Goal: Task Accomplishment & Management: Use online tool/utility

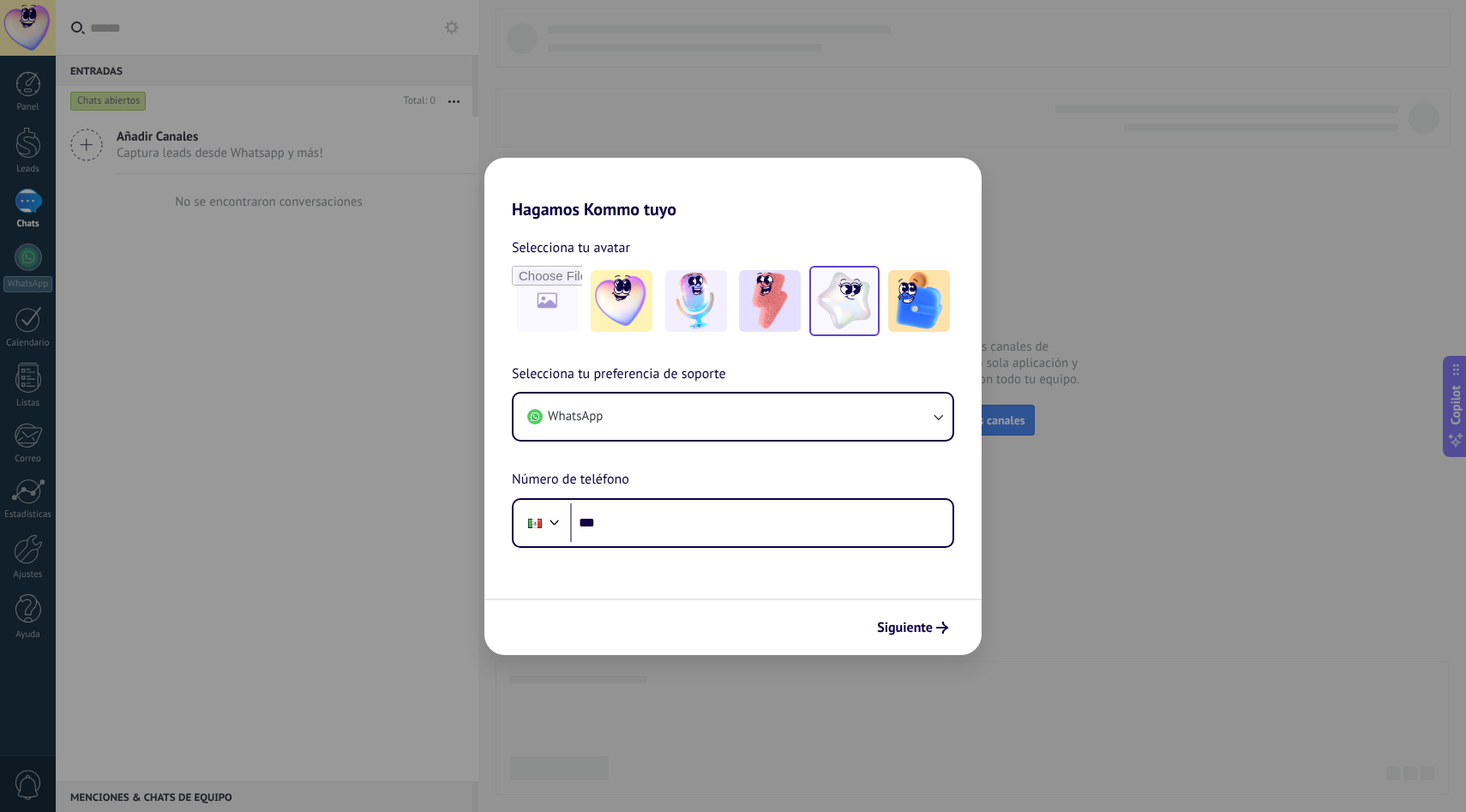
click at [822, 297] on img at bounding box center [844, 301] width 62 height 62
click at [916, 631] on span "Siguiente" at bounding box center [905, 628] width 56 height 12
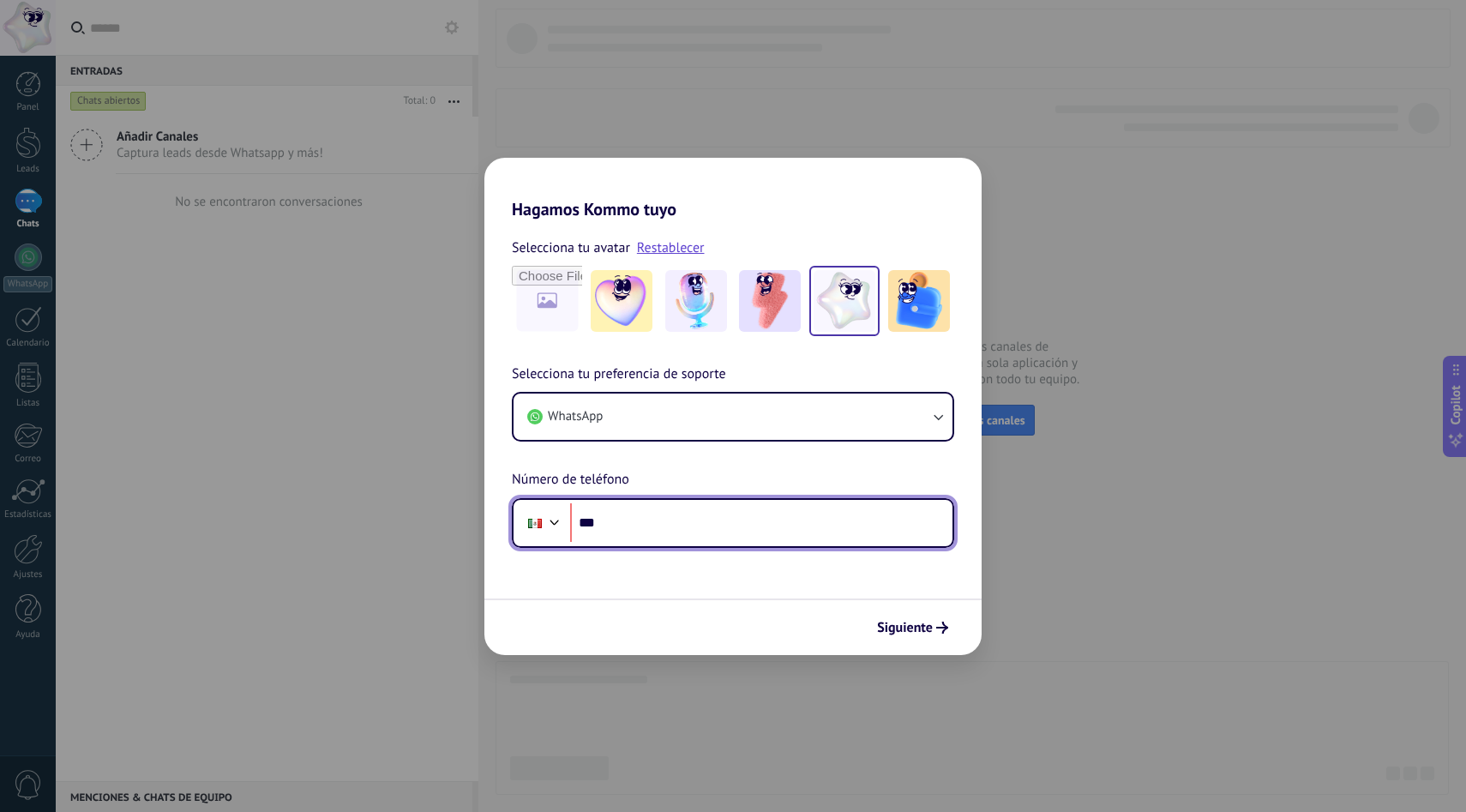
click at [737, 533] on input "***" at bounding box center [761, 522] width 383 height 39
type input "**********"
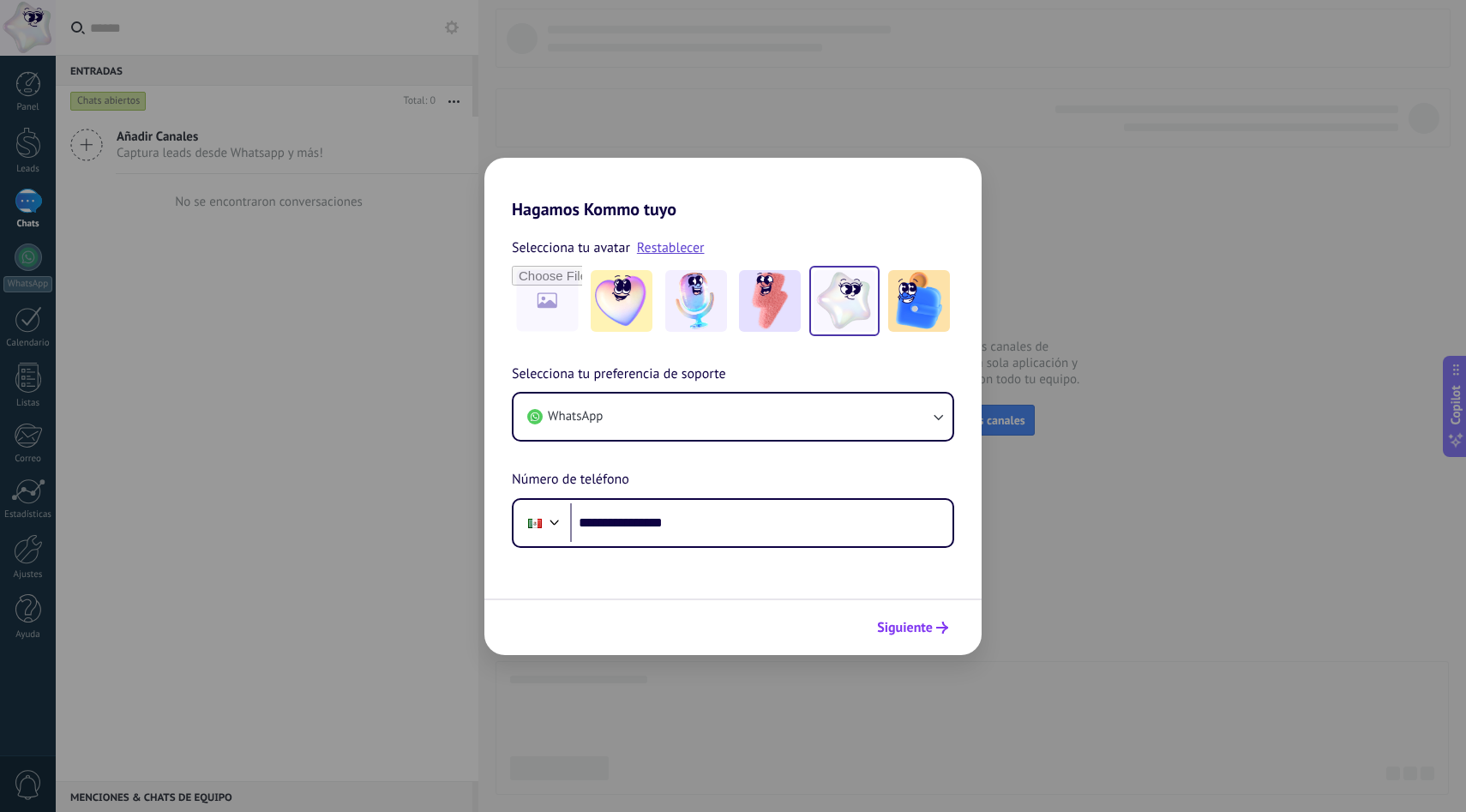
click at [900, 631] on span "Siguiente" at bounding box center [905, 628] width 56 height 12
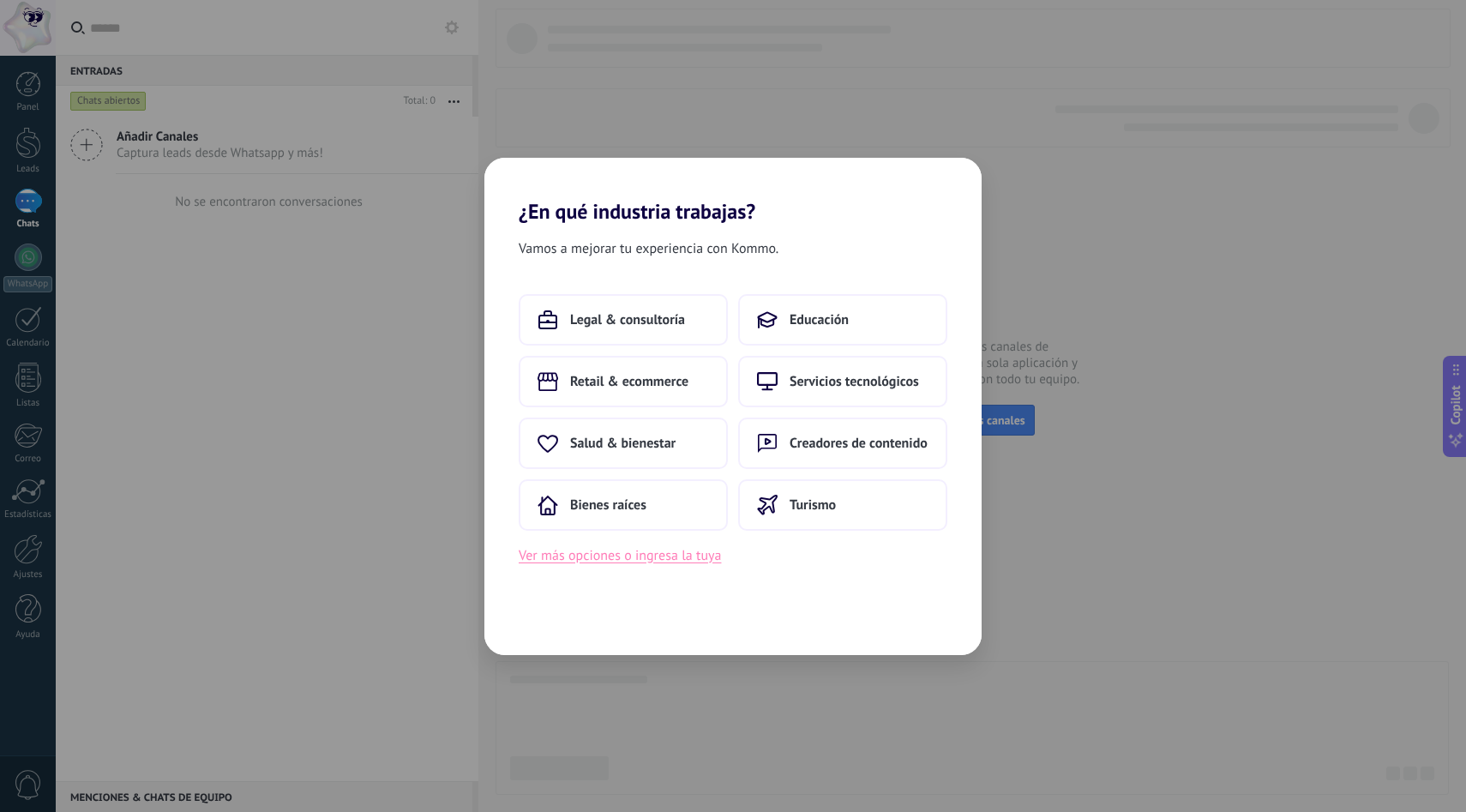
click at [702, 551] on button "Ver más opciones o ingresa la tuya" at bounding box center [619, 555] width 202 height 23
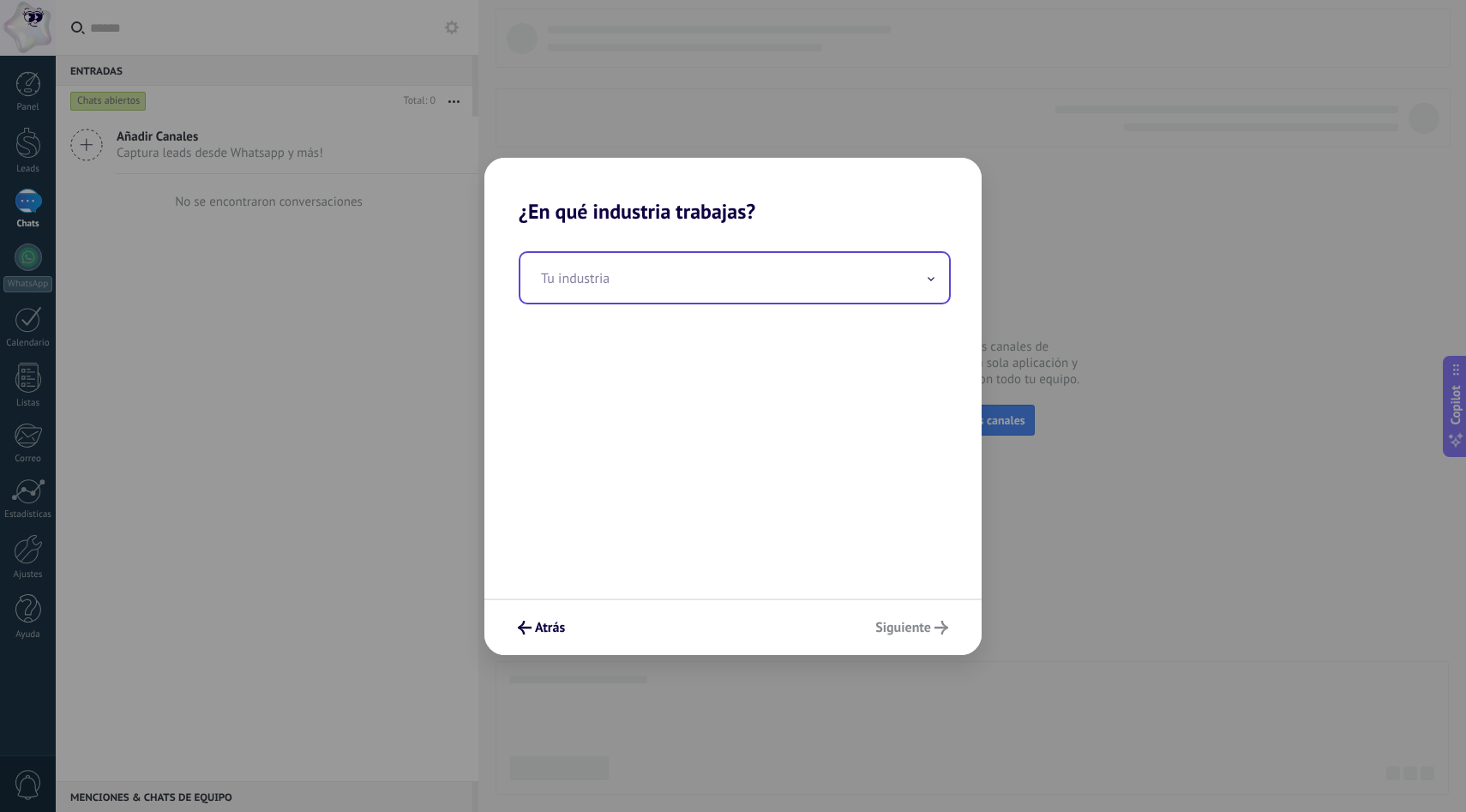
click at [663, 284] on input "text" at bounding box center [734, 278] width 429 height 49
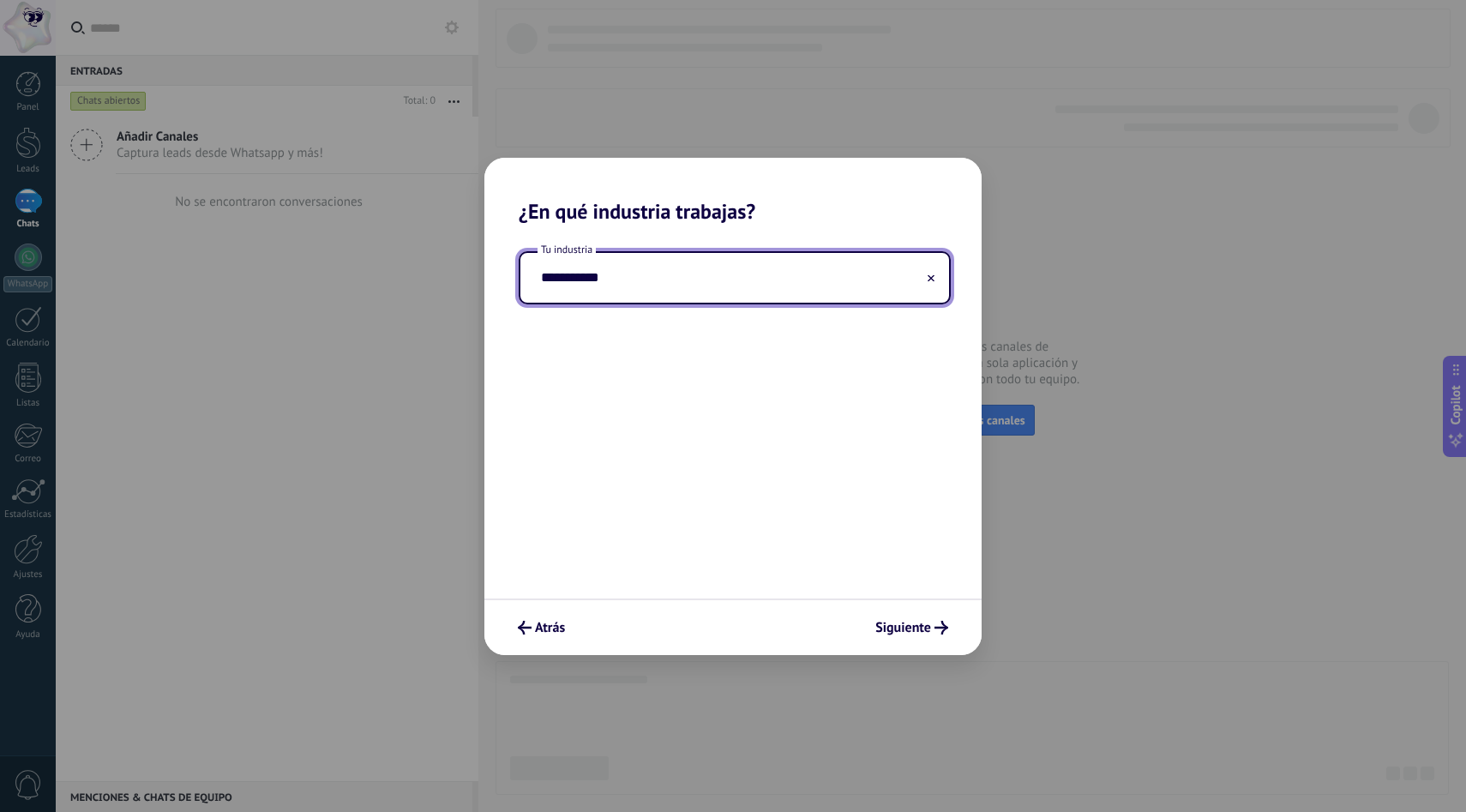
type input "**********"
click at [652, 358] on div "**********" at bounding box center [733, 411] width 497 height 374
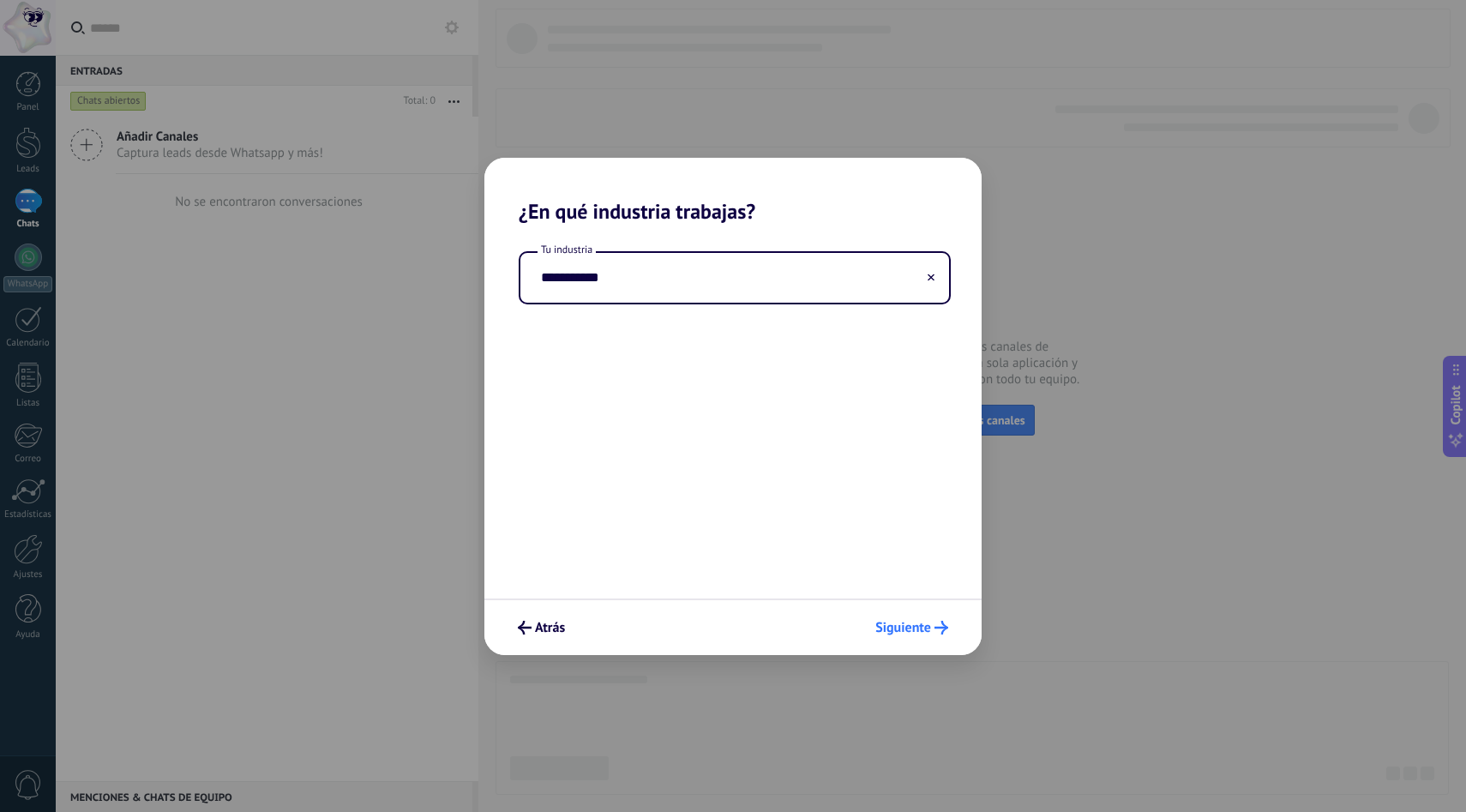
click at [890, 629] on span "Siguiente" at bounding box center [903, 628] width 56 height 12
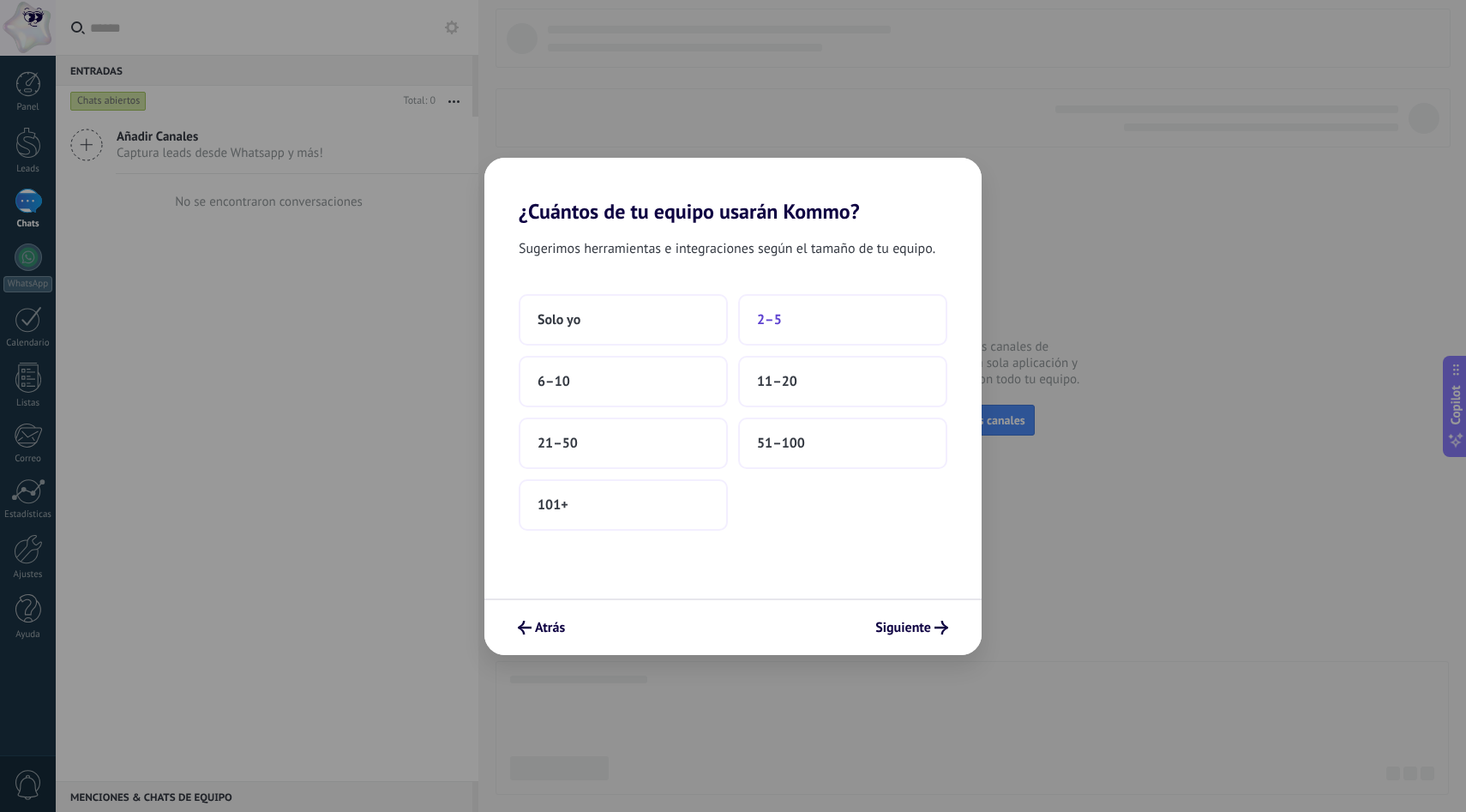
click at [818, 322] on button "2–5" at bounding box center [843, 319] width 209 height 51
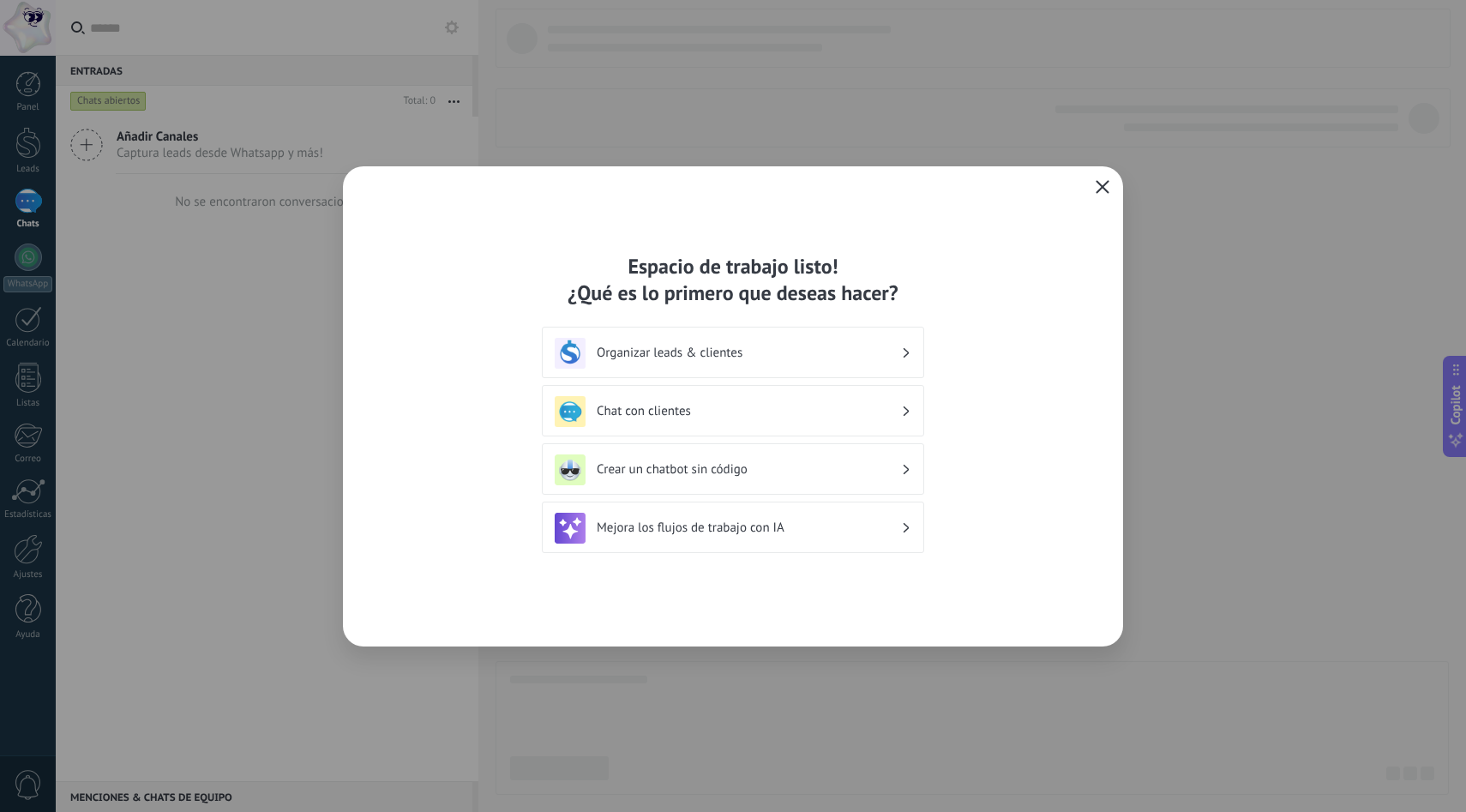
click at [1103, 182] on icon "button" at bounding box center [1102, 187] width 14 height 14
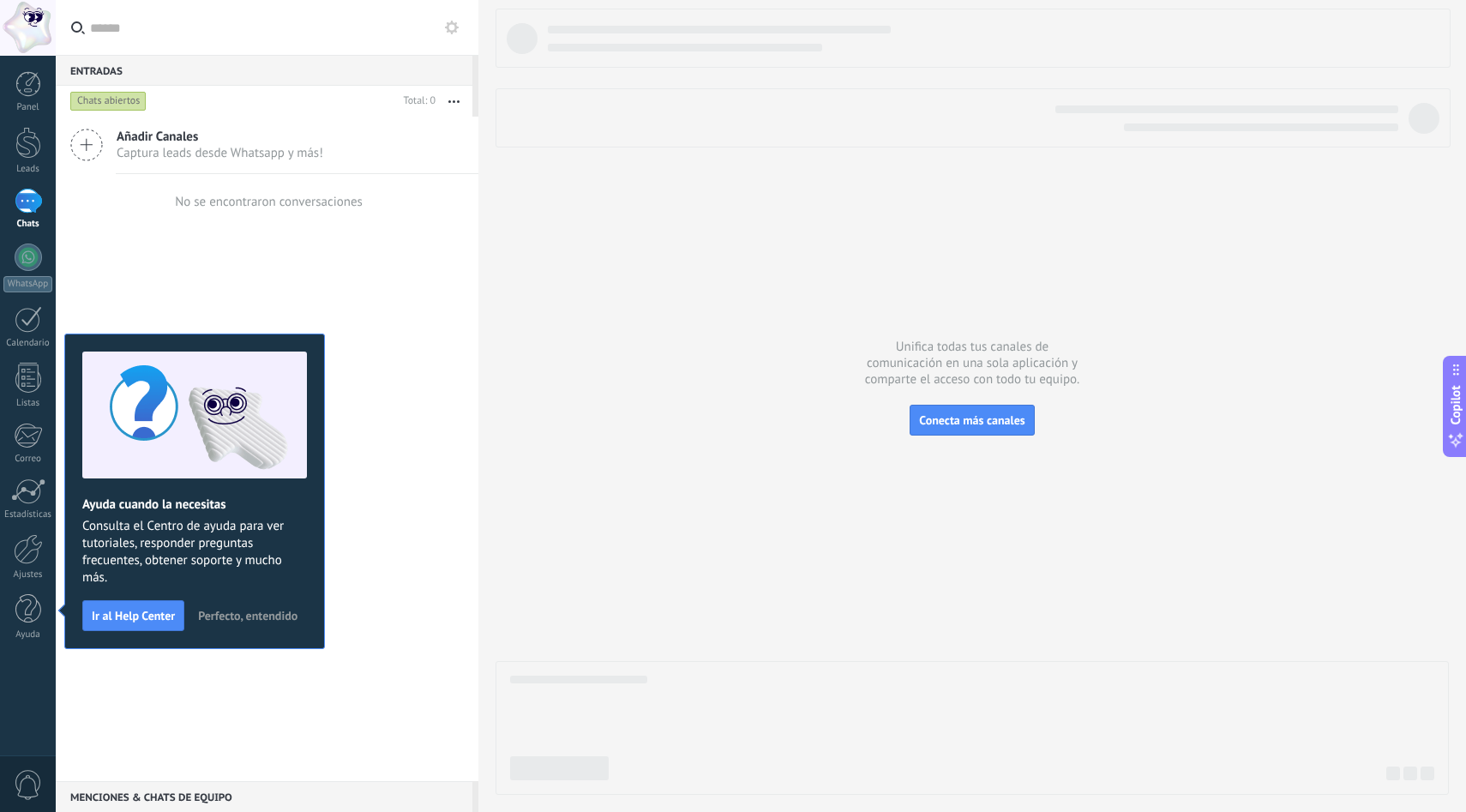
click at [372, 280] on div "Añadir Canales Captura leads desde Whatsapp y más! No se encontraron conversaci…" at bounding box center [267, 448] width 423 height 664
click at [410, 319] on div "Añadir Canales Captura leads desde Whatsapp y más! No se encontraron conversaci…" at bounding box center [267, 448] width 423 height 664
click at [213, 293] on div "Añadir Canales Captura leads desde Whatsapp y más! No se encontraron conversaci…" at bounding box center [267, 448] width 423 height 664
click at [230, 613] on span "Perfecto, entendido" at bounding box center [247, 615] width 100 height 12
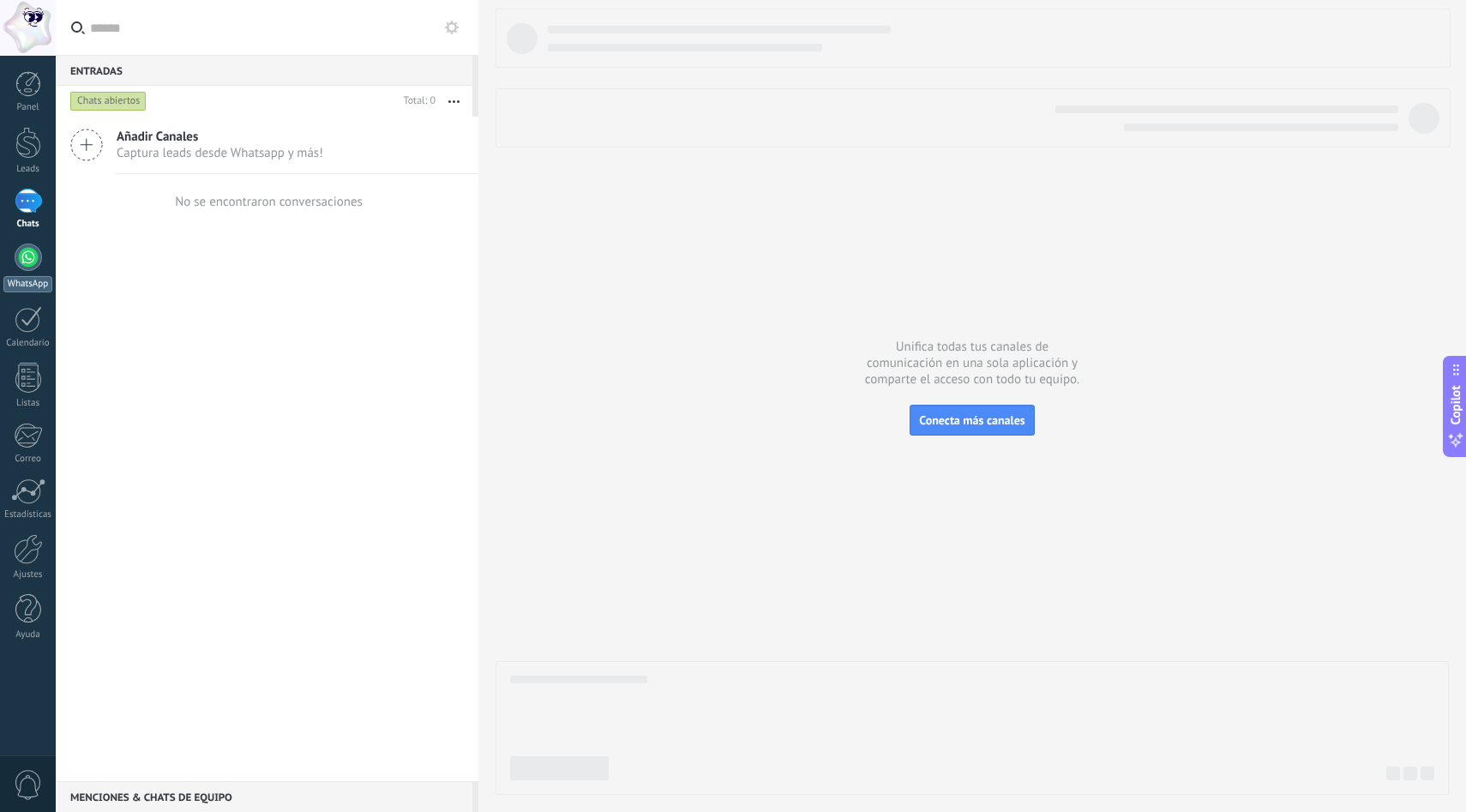
click at [38, 249] on div at bounding box center [29, 257] width 28 height 28
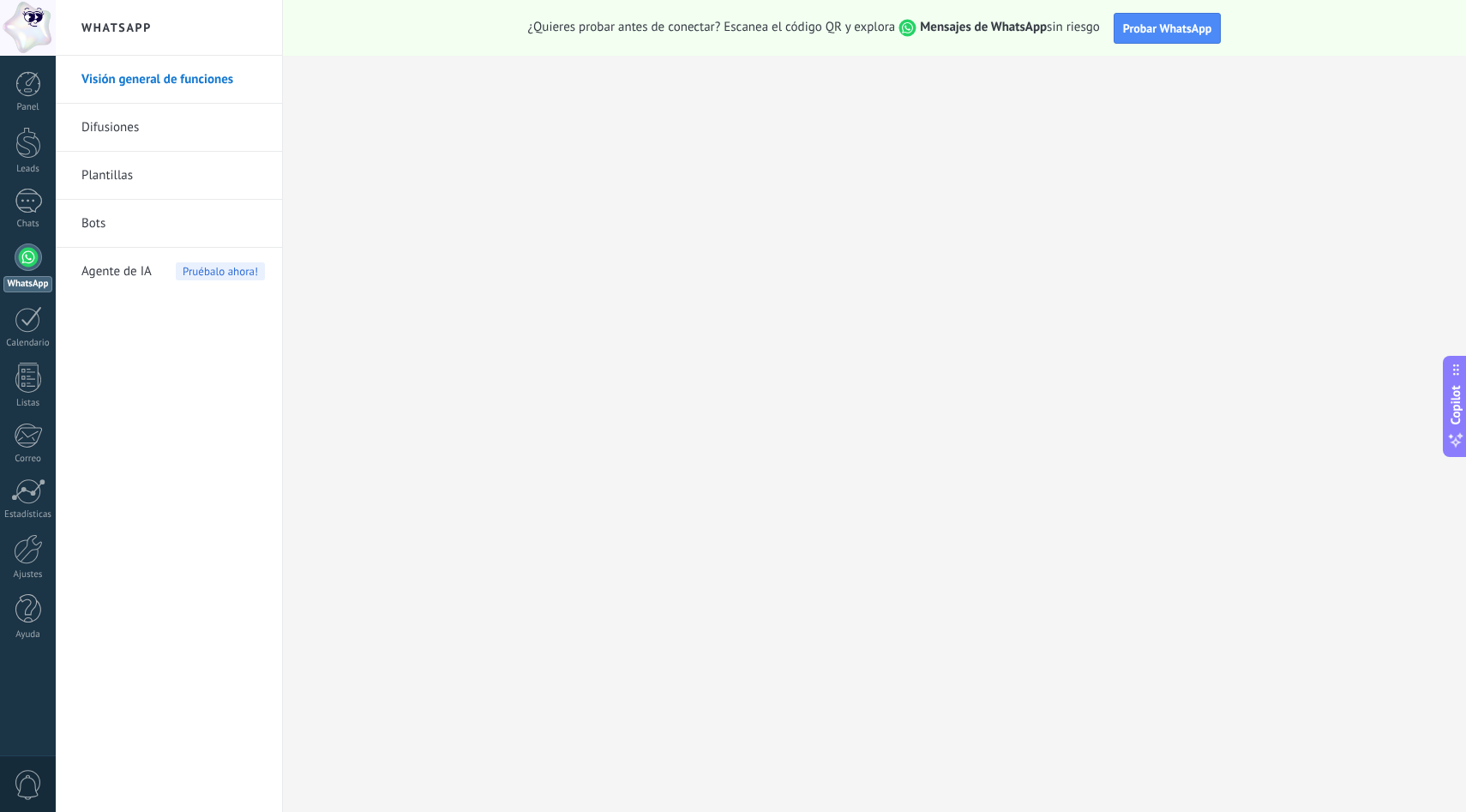
click at [110, 226] on link "Bots" at bounding box center [174, 224] width 183 height 48
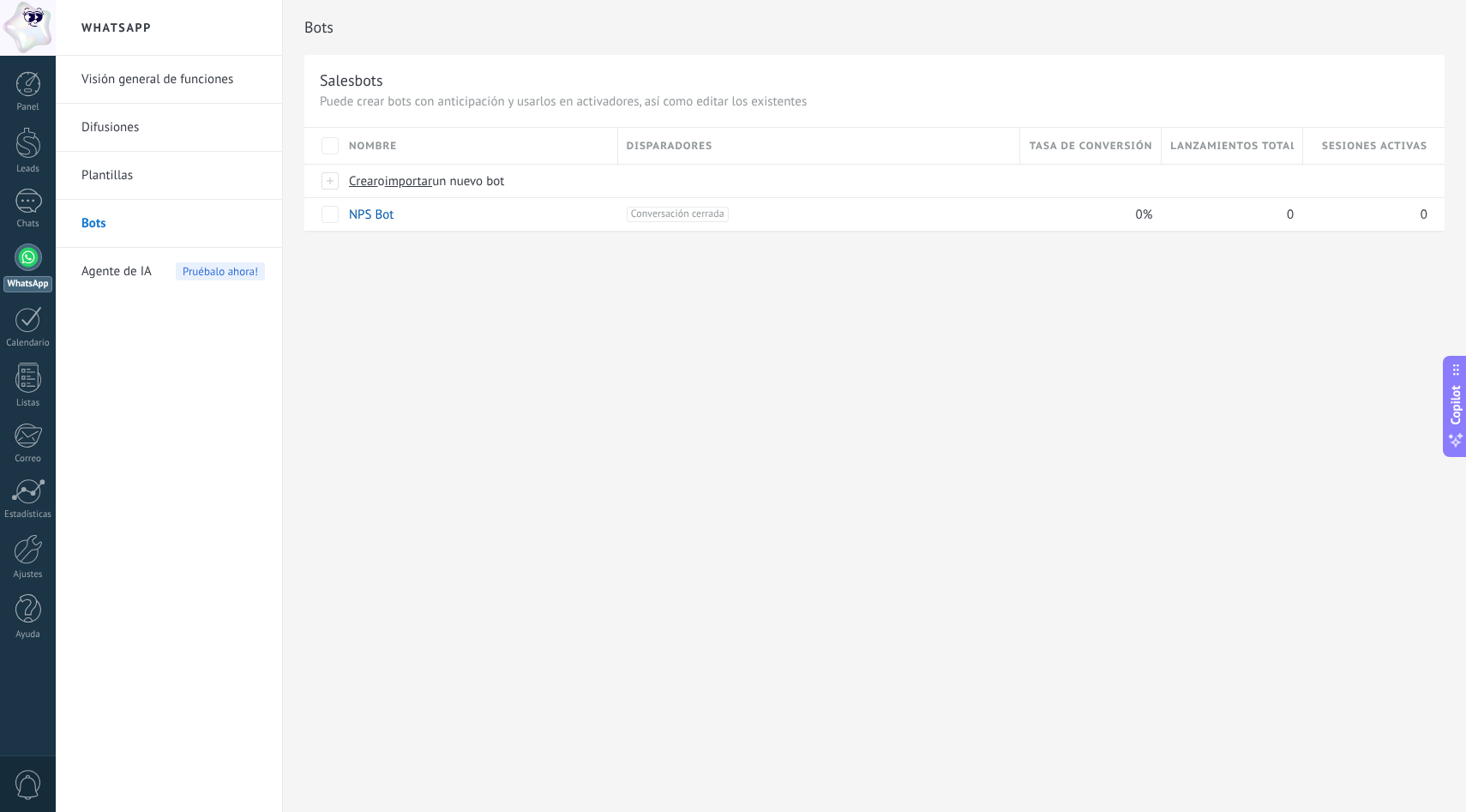
click at [781, 287] on div "Bots Salesbots Puede crear bots con anticipación y usarlos en activadores, así …" at bounding box center [874, 406] width 1183 height 812
click at [618, 389] on div "Bots Salesbots Puede crear bots con anticipación y usarlos en activadores, así …" at bounding box center [874, 406] width 1183 height 812
click at [173, 180] on link "Plantillas" at bounding box center [174, 175] width 183 height 48
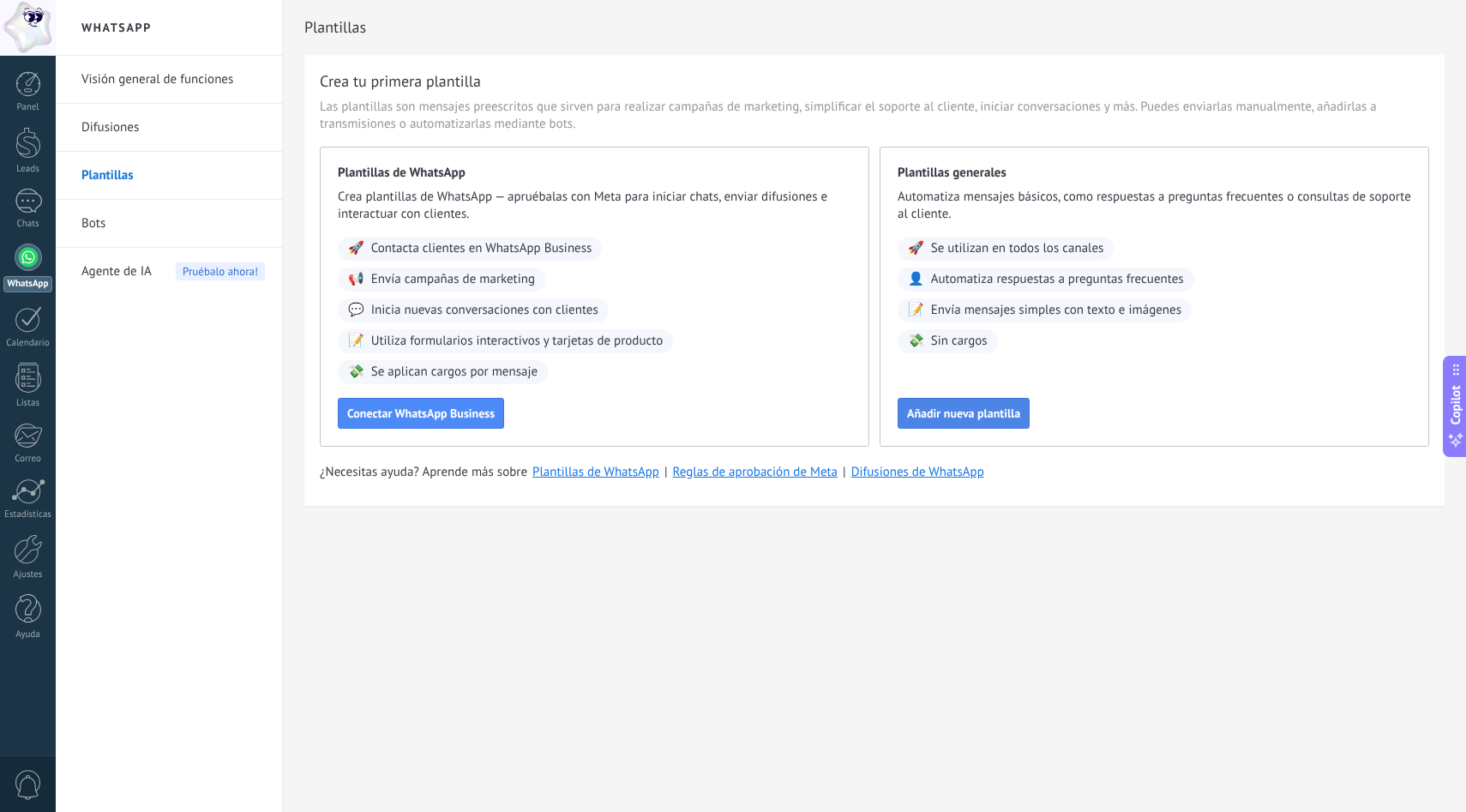
click at [949, 418] on span "Añadir nueva plantilla" at bounding box center [963, 413] width 113 height 12
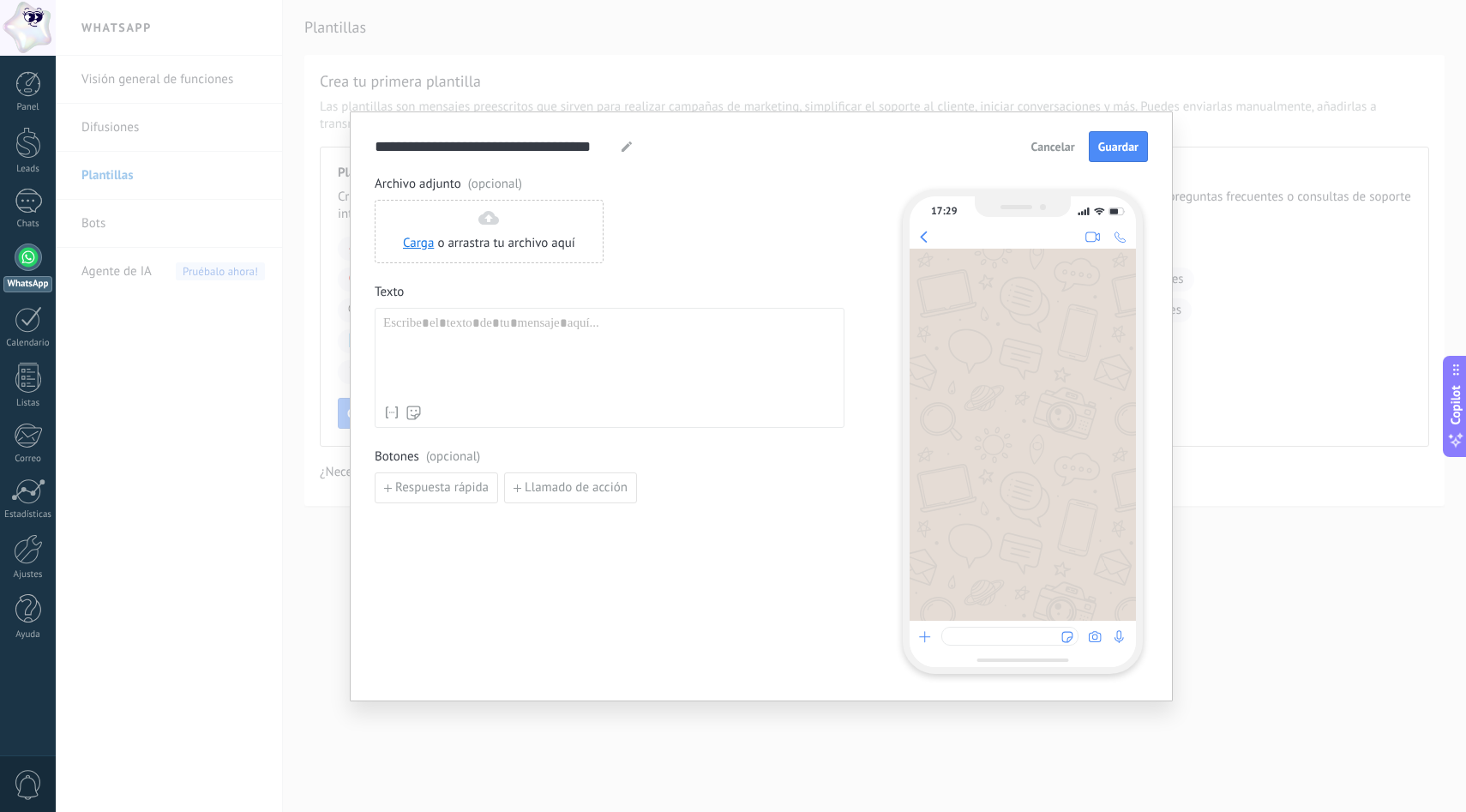
click at [1040, 156] on button "Cancelar" at bounding box center [1053, 147] width 59 height 26
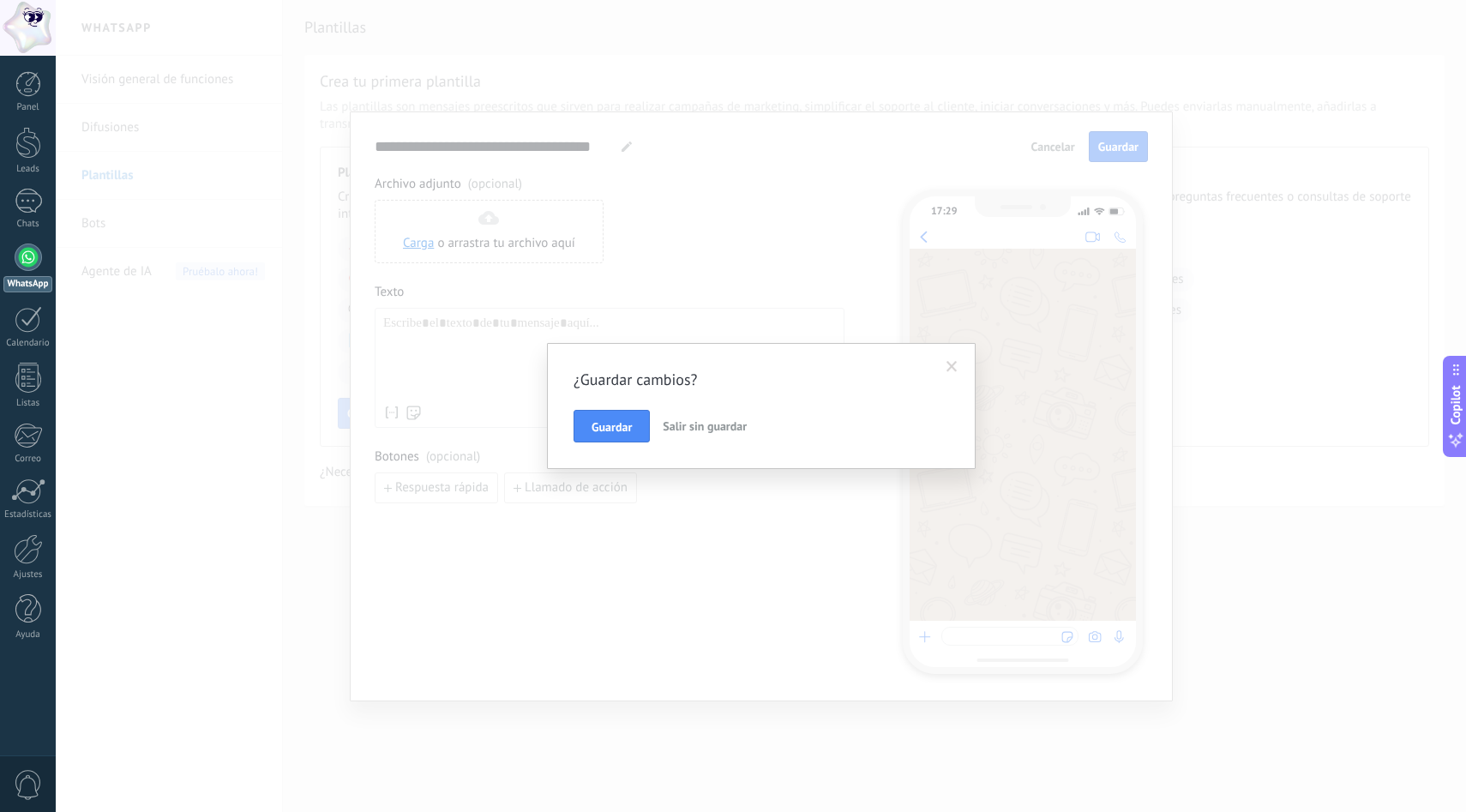
click at [694, 425] on span "Salir sin guardar" at bounding box center [704, 426] width 84 height 16
